Goal: Transaction & Acquisition: Purchase product/service

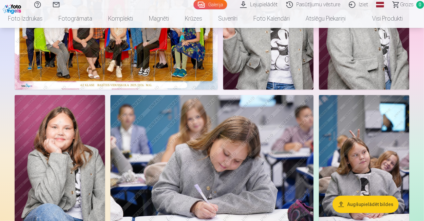
scroll to position [128, 0]
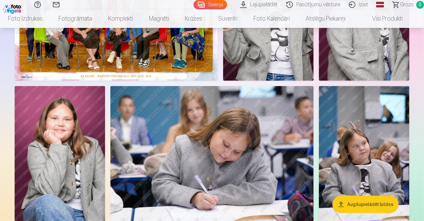
click at [360, 204] on button "Augšupielādēt bildes" at bounding box center [365, 204] width 66 height 17
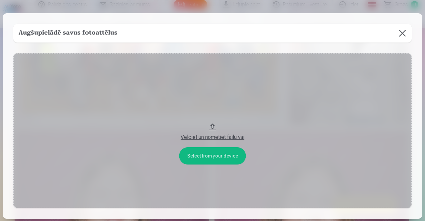
click at [402, 34] on button at bounding box center [403, 33] width 19 height 19
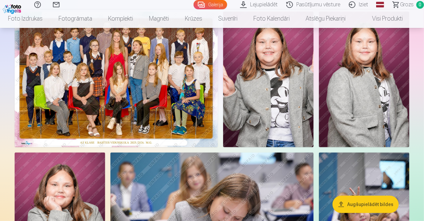
scroll to position [48, 0]
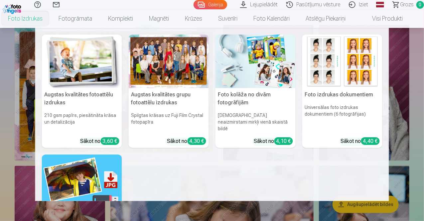
click at [193, 137] on div "4,30 €" at bounding box center [196, 141] width 19 height 8
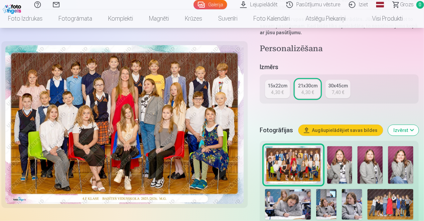
scroll to position [122, 0]
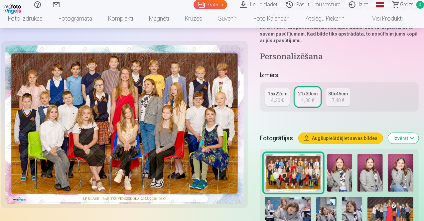
click at [273, 90] on div "15x22cm" at bounding box center [278, 93] width 20 height 7
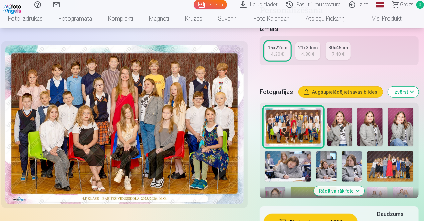
scroll to position [139, 0]
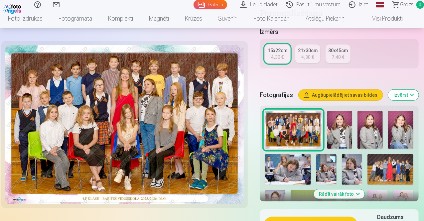
click at [308, 54] on div "4,30 €" at bounding box center [307, 57] width 13 height 7
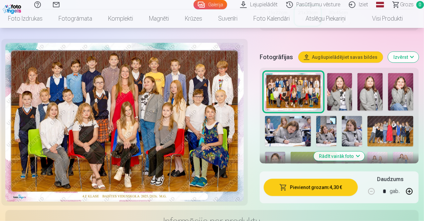
scroll to position [205, 0]
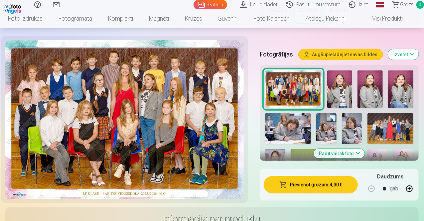
click at [299, 177] on button "Pievienot grozam : 4,30 €" at bounding box center [311, 184] width 94 height 17
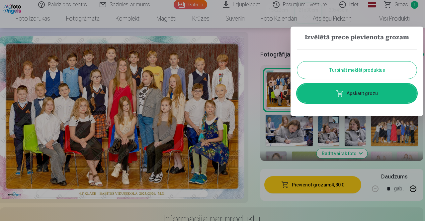
click at [358, 70] on button "Turpināt meklēt produktus" at bounding box center [357, 69] width 120 height 17
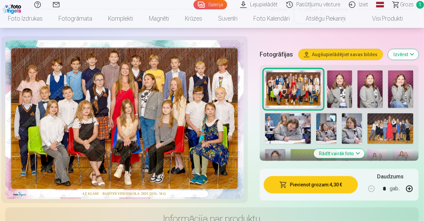
click at [346, 88] on img at bounding box center [339, 89] width 25 height 38
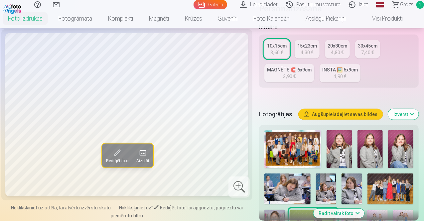
scroll to position [170, 0]
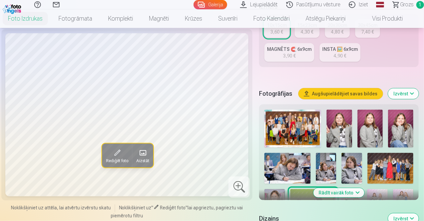
click at [343, 112] on img at bounding box center [338, 129] width 25 height 38
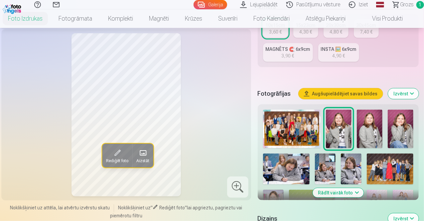
click at [369, 122] on img at bounding box center [370, 129] width 26 height 39
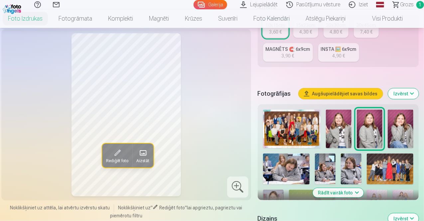
click at [403, 121] on img at bounding box center [401, 129] width 26 height 39
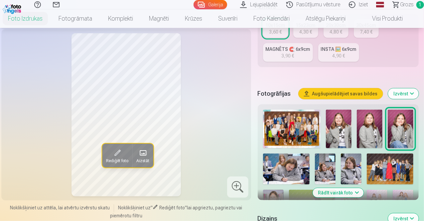
click at [295, 154] on img at bounding box center [286, 169] width 47 height 31
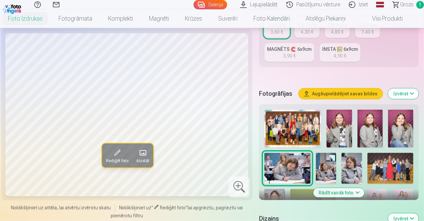
click at [324, 157] on img at bounding box center [326, 168] width 21 height 31
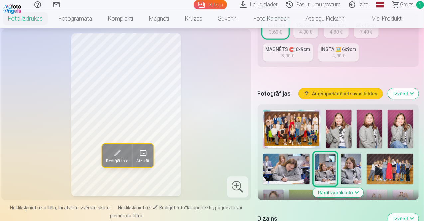
click at [350, 158] on img at bounding box center [351, 169] width 21 height 31
click at [382, 159] on img at bounding box center [390, 169] width 47 height 31
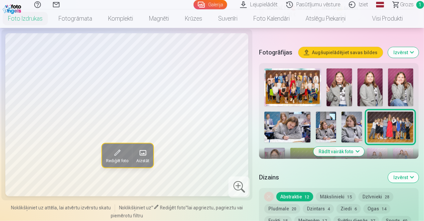
scroll to position [225, 0]
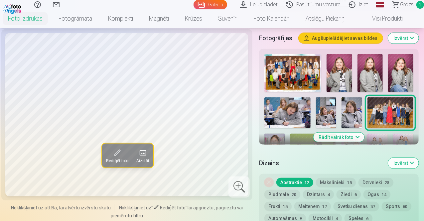
click at [349, 133] on button "Rādīt vairāk foto" at bounding box center [338, 137] width 51 height 9
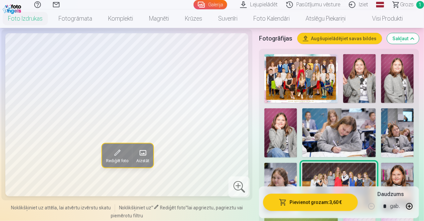
click at [397, 169] on img at bounding box center [397, 187] width 33 height 49
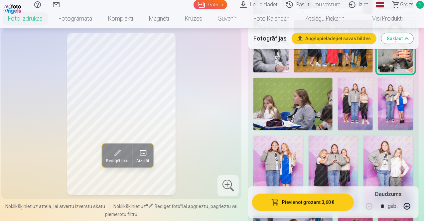
scroll to position [366, 0]
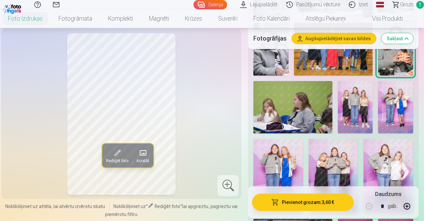
click at [300, 89] on img at bounding box center [292, 107] width 79 height 53
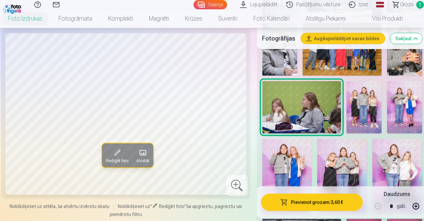
click at [360, 89] on img at bounding box center [363, 107] width 35 height 53
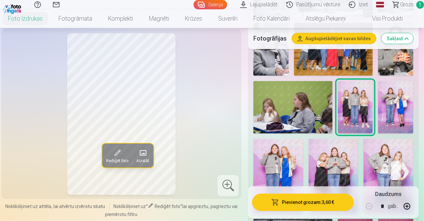
click at [400, 91] on img at bounding box center [395, 107] width 35 height 53
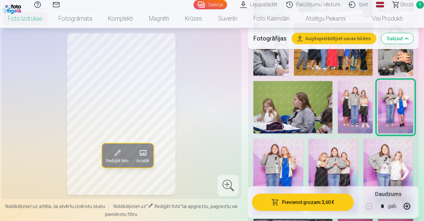
click at [277, 146] on img at bounding box center [278, 176] width 50 height 75
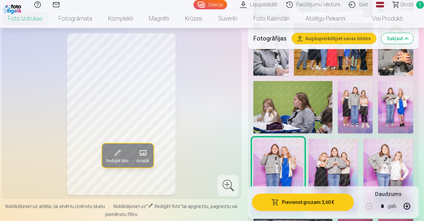
click at [330, 149] on img at bounding box center [333, 176] width 50 height 75
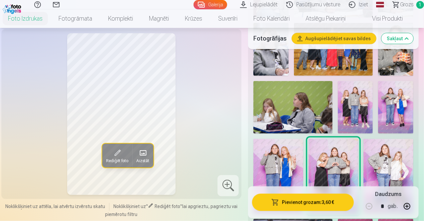
click at [401, 150] on img at bounding box center [388, 176] width 50 height 75
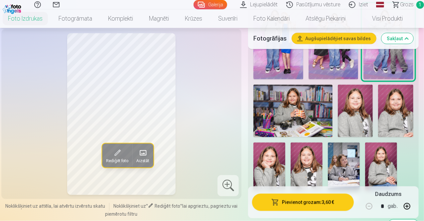
scroll to position [503, 0]
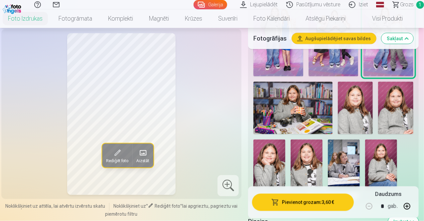
click at [294, 83] on img at bounding box center [292, 108] width 79 height 53
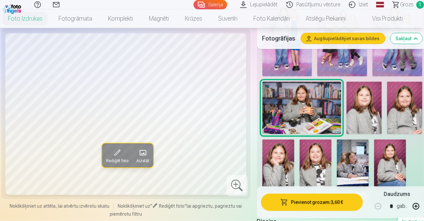
click at [359, 90] on img at bounding box center [363, 108] width 35 height 53
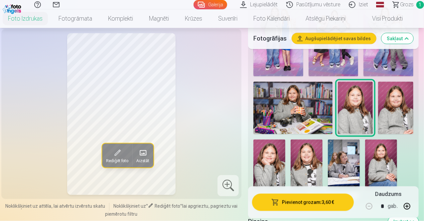
click at [395, 91] on img at bounding box center [395, 108] width 35 height 53
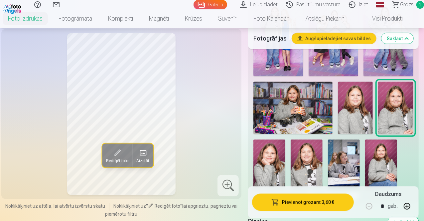
click at [283, 141] on img at bounding box center [269, 164] width 32 height 48
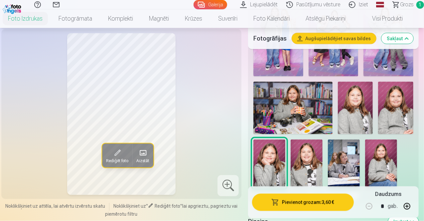
click at [311, 144] on img at bounding box center [306, 164] width 32 height 48
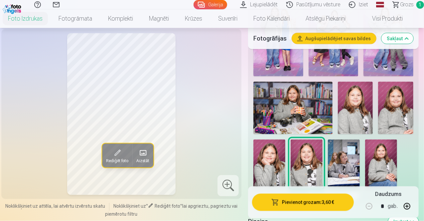
click at [350, 145] on img at bounding box center [344, 164] width 32 height 48
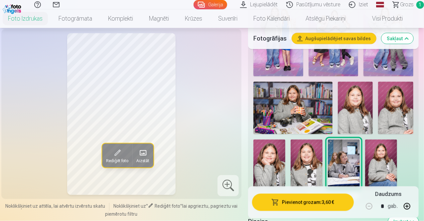
click at [390, 147] on img at bounding box center [381, 164] width 32 height 48
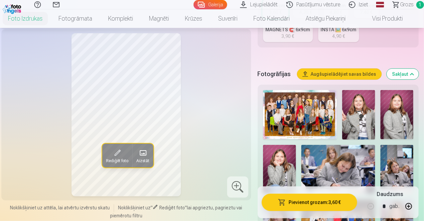
scroll to position [195, 0]
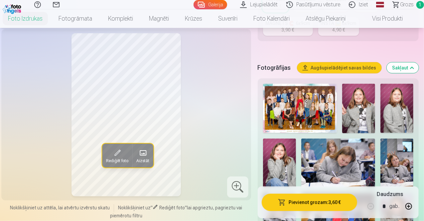
click at [331, 155] on img at bounding box center [338, 163] width 74 height 49
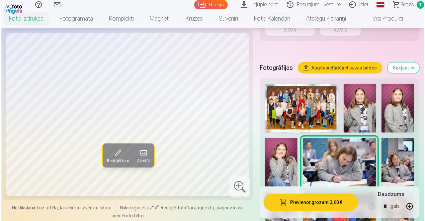
scroll to position [199, 0]
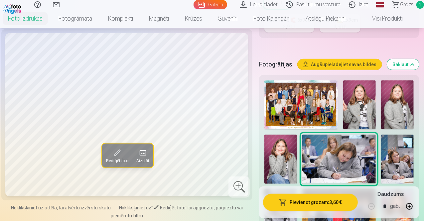
click at [316, 202] on button "Pievienot grozam : 3,60 €" at bounding box center [310, 202] width 95 height 17
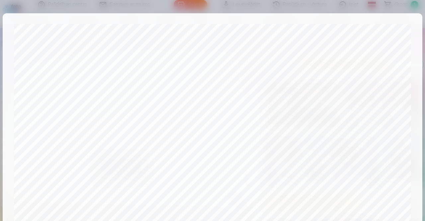
scroll to position [252, 0]
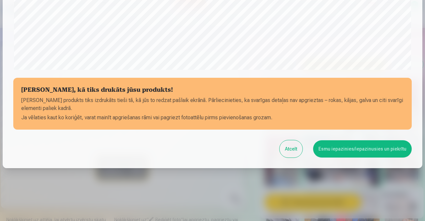
click at [350, 149] on button "Esmu iepazinies/iepazinusies un piekrītu" at bounding box center [362, 148] width 99 height 17
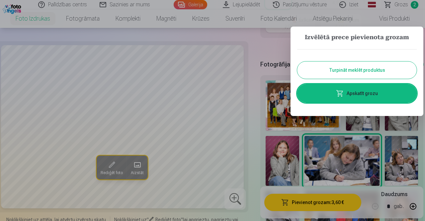
click at [369, 69] on button "Turpināt meklēt produktus" at bounding box center [357, 69] width 120 height 17
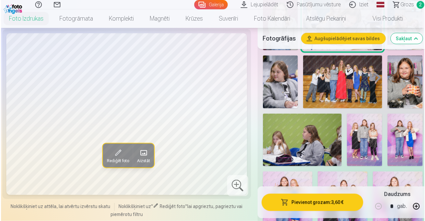
scroll to position [316, 0]
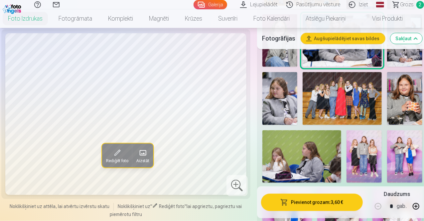
click at [328, 84] on img at bounding box center [341, 98] width 79 height 53
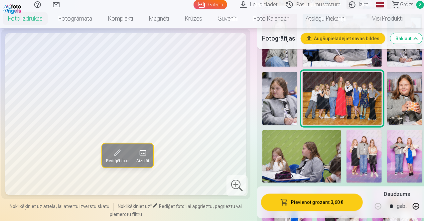
click at [306, 202] on button "Pievienot grozam : 3,60 €" at bounding box center [312, 202] width 102 height 17
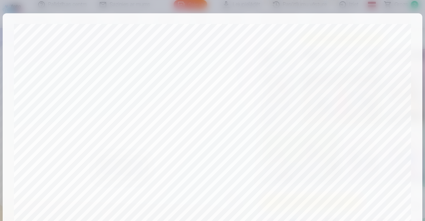
scroll to position [252, 0]
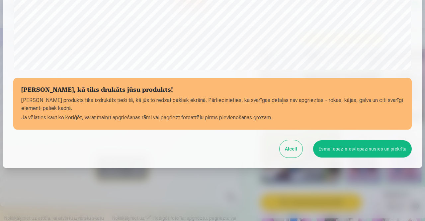
click at [355, 149] on button "Esmu iepazinies/iepazinusies un piekrītu" at bounding box center [362, 148] width 99 height 17
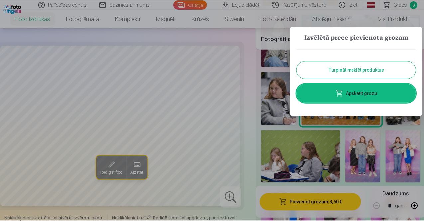
scroll to position [251, 0]
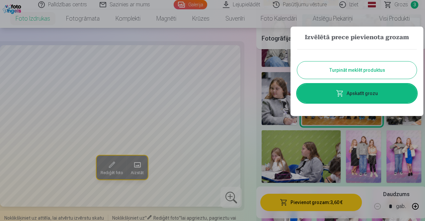
click at [353, 97] on link "Apskatīt grozu" at bounding box center [357, 93] width 120 height 19
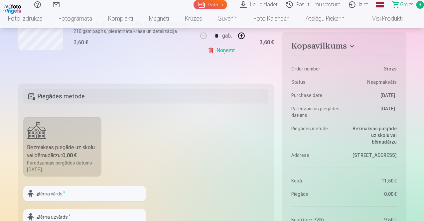
scroll to position [326, 0]
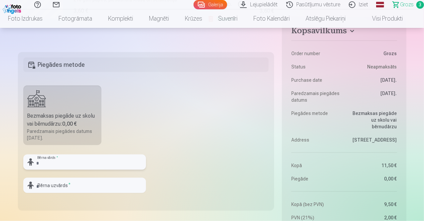
click at [72, 164] on input "text" at bounding box center [84, 162] width 123 height 15
type input "******"
click at [73, 186] on input "text" at bounding box center [84, 185] width 123 height 15
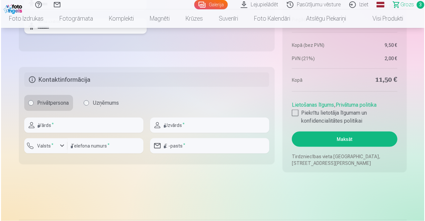
scroll to position [489, 0]
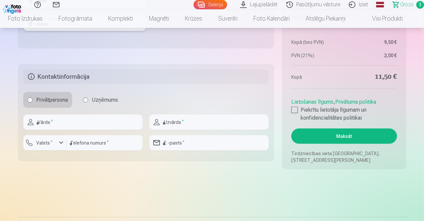
type input "*******"
click at [66, 119] on input "text" at bounding box center [82, 122] width 119 height 15
type input "****"
click at [188, 125] on input "text" at bounding box center [208, 122] width 119 height 15
type input "**********"
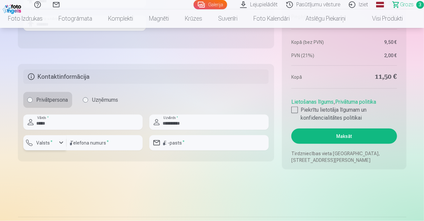
click at [57, 142] on div "button" at bounding box center [61, 143] width 8 height 8
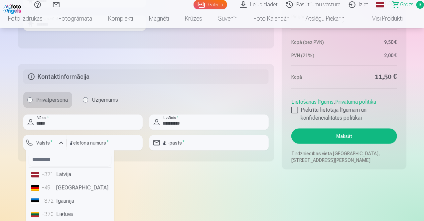
click at [63, 177] on li "+371 Latvija" at bounding box center [70, 174] width 83 height 13
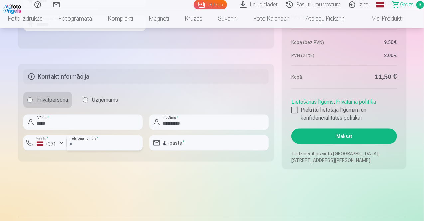
click at [89, 142] on input "number" at bounding box center [104, 142] width 76 height 15
type input "********"
click at [182, 138] on input "email" at bounding box center [208, 142] width 119 height 15
type input "**********"
click at [294, 109] on div at bounding box center [294, 110] width 7 height 7
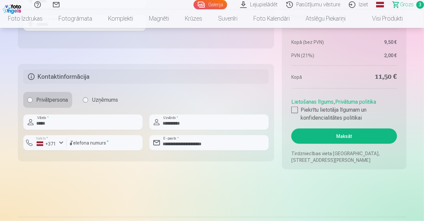
click at [333, 136] on button "Maksāt" at bounding box center [343, 136] width 105 height 15
